Goal: Information Seeking & Learning: Find specific page/section

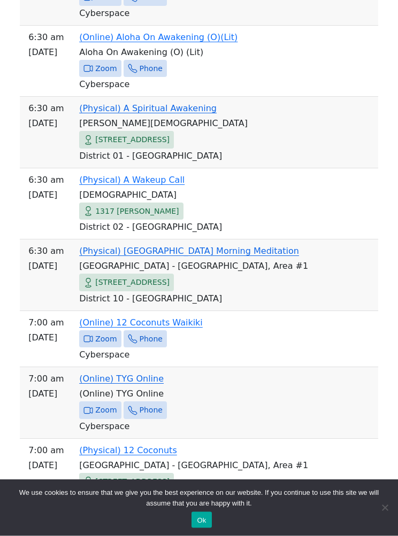
scroll to position [619, 0]
click at [217, 245] on link "(Physical) [GEOGRAPHIC_DATA] Morning Meditation" at bounding box center [189, 250] width 220 height 10
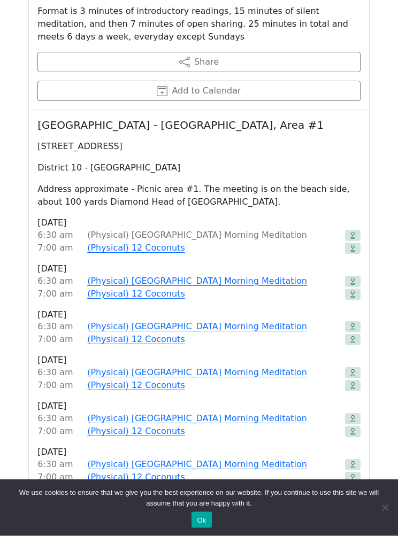
scroll to position [707, 0]
click at [235, 275] on link "(Physical) [GEOGRAPHIC_DATA] Morning Meditation" at bounding box center [197, 281] width 220 height 13
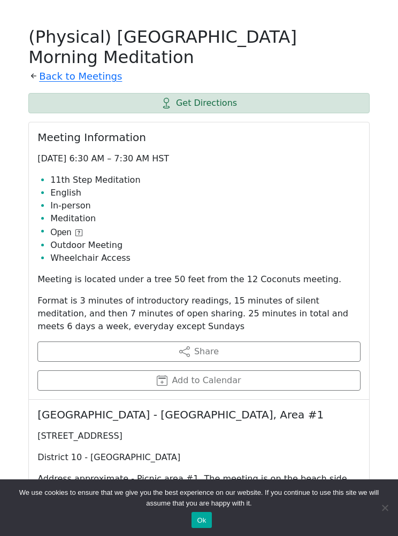
click at [111, 531] on link "(Physical) 12 Coconuts" at bounding box center [136, 537] width 98 height 13
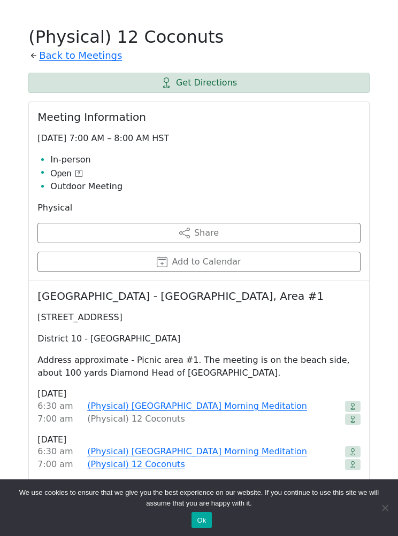
click at [149, 355] on p "Address approximate - Picnic area #1. The meeting is on the beach side, about 1…" at bounding box center [198, 367] width 323 height 26
click at [96, 73] on link "Get Directions" at bounding box center [198, 83] width 341 height 20
click at [70, 47] on link "Back to Meetings" at bounding box center [80, 55] width 83 height 17
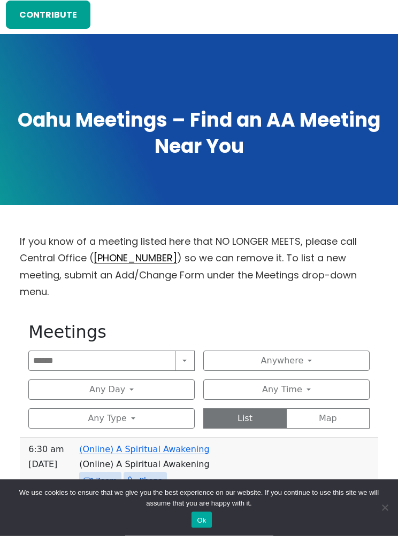
click at [339, 351] on button "Anywhere" at bounding box center [286, 361] width 166 height 20
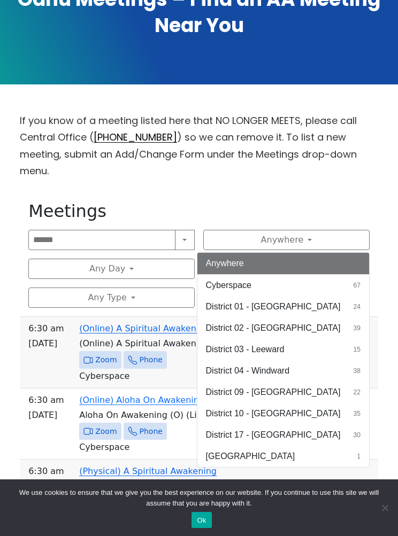
scroll to position [265, 0]
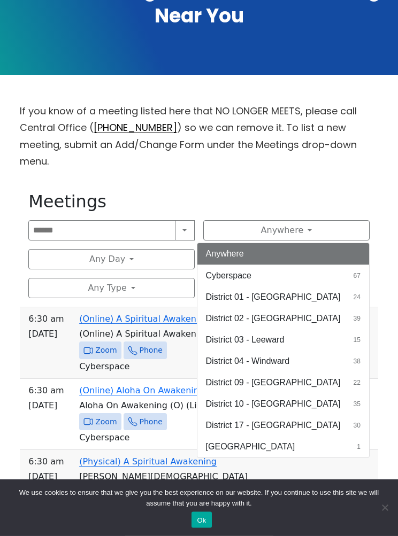
click at [300, 394] on button "District 10 - Waikiki 35" at bounding box center [283, 404] width 172 height 21
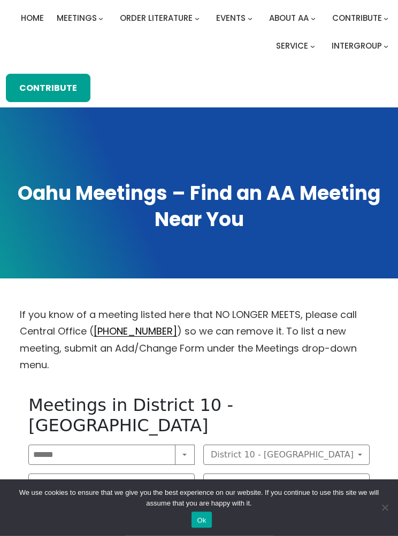
scroll to position [204, 0]
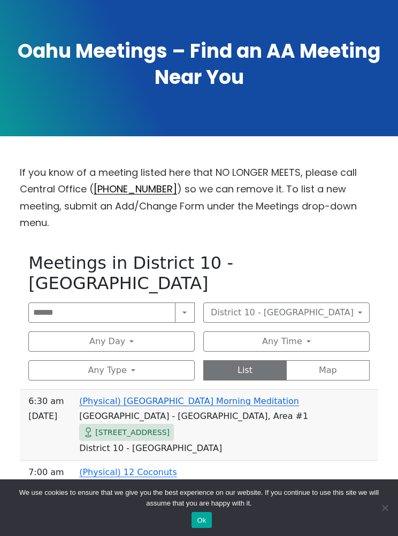
click at [341, 303] on button "District 10 - [GEOGRAPHIC_DATA]" at bounding box center [286, 313] width 166 height 20
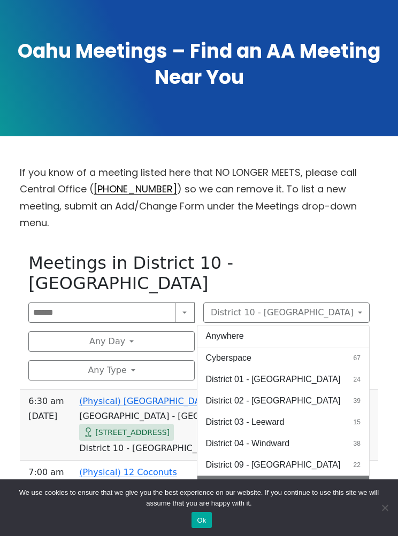
click at [329, 390] on button "District 02 - [GEOGRAPHIC_DATA] 39" at bounding box center [283, 400] width 172 height 21
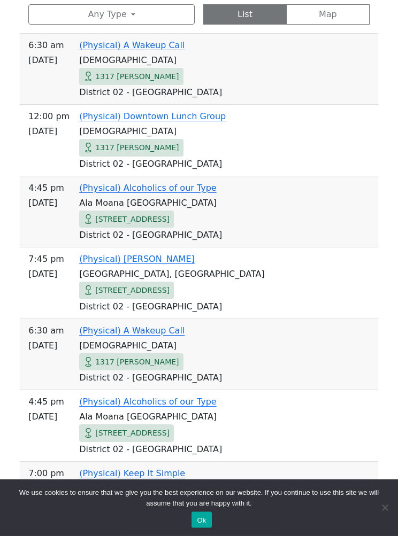
scroll to position [560, 0]
click at [185, 183] on link "(Physical) Alcoholics of our Type" at bounding box center [147, 188] width 137 height 10
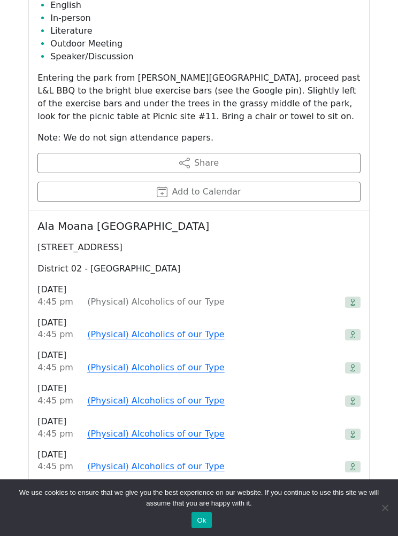
scroll to position [624, 0]
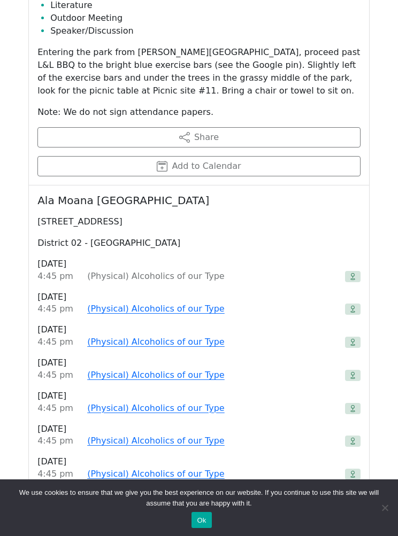
click at [175, 270] on div "(Physical) Alcoholics of our Type" at bounding box center [213, 276] width 253 height 13
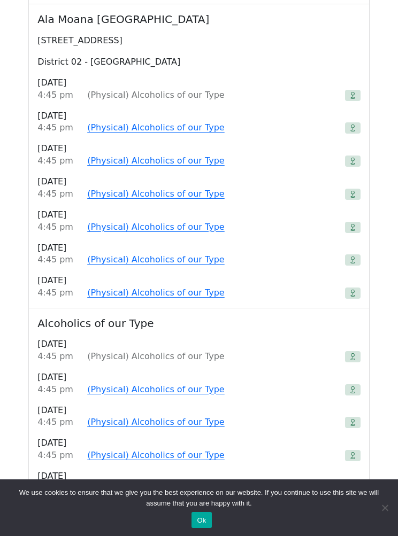
scroll to position [806, 0]
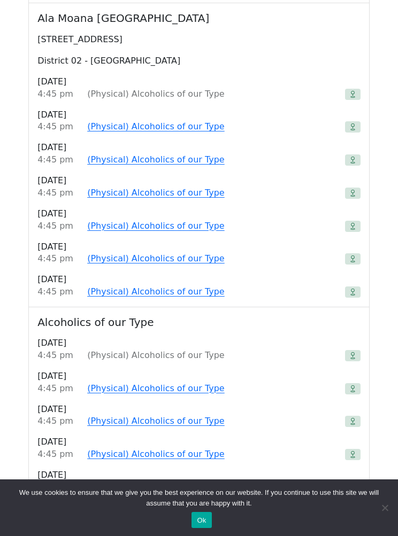
click at [189, 120] on link "(Physical) Alcoholics of our Type" at bounding box center [155, 126] width 137 height 13
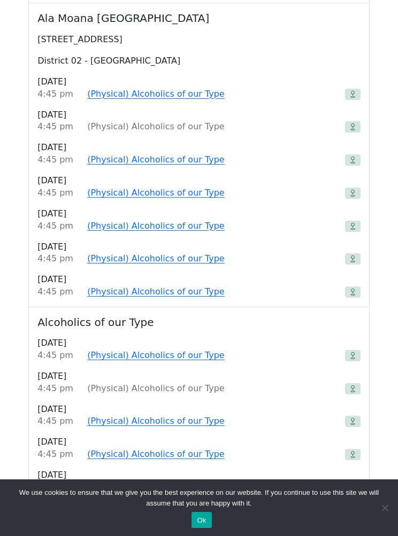
scroll to position [430, 0]
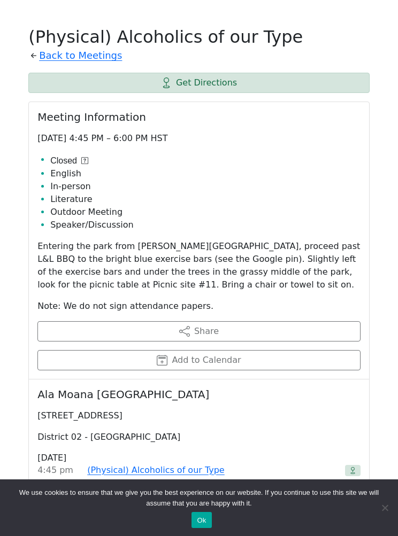
click at [86, 157] on icon at bounding box center [84, 160] width 7 height 7
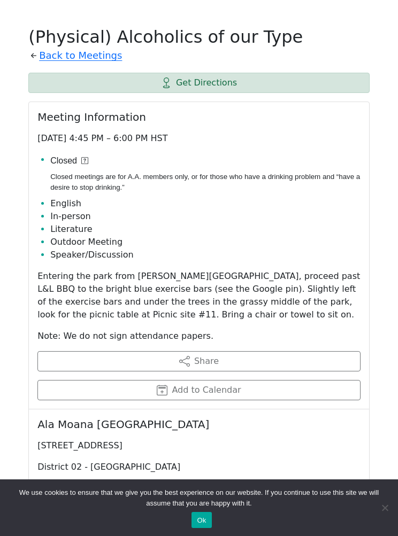
click at [236, 73] on link "Get Directions" at bounding box center [198, 83] width 341 height 20
